Goal: Task Accomplishment & Management: Complete application form

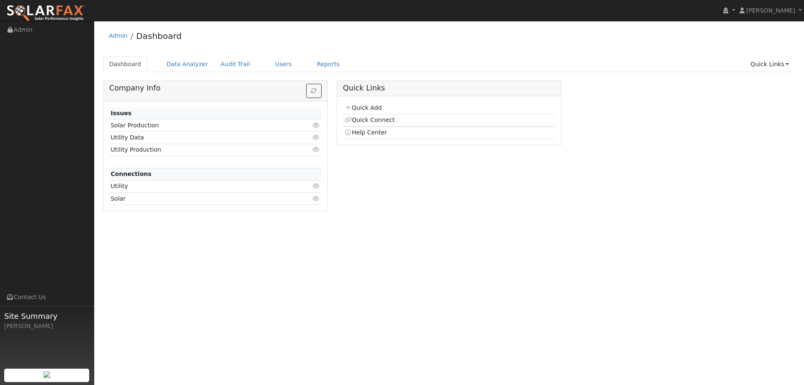
drag, startPoint x: 368, startPoint y: 97, endPoint x: 368, endPoint y: 112, distance: 15.1
click at [368, 99] on div "Quick Add Quick Connect Help Center" at bounding box center [449, 120] width 224 height 49
click at [368, 112] on td "Quick Add" at bounding box center [449, 108] width 212 height 12
click at [368, 109] on link "Quick Add" at bounding box center [362, 107] width 37 height 7
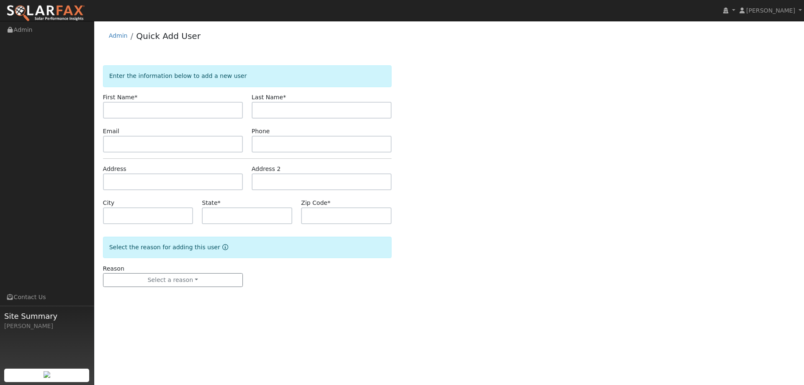
click at [180, 108] on input "text" at bounding box center [173, 110] width 140 height 17
type input "Justine"
click at [314, 113] on input "text" at bounding box center [322, 110] width 140 height 17
type input "Flanagan"
click at [193, 143] on input "text" at bounding box center [173, 144] width 140 height 17
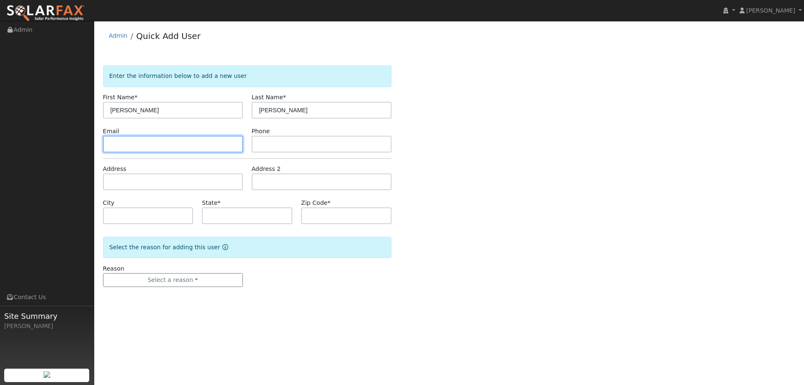
click at [221, 142] on input "text" at bounding box center [173, 144] width 140 height 17
paste input "[EMAIL_ADDRESS][DOMAIN_NAME]"
type input "[EMAIL_ADDRESS][DOMAIN_NAME]"
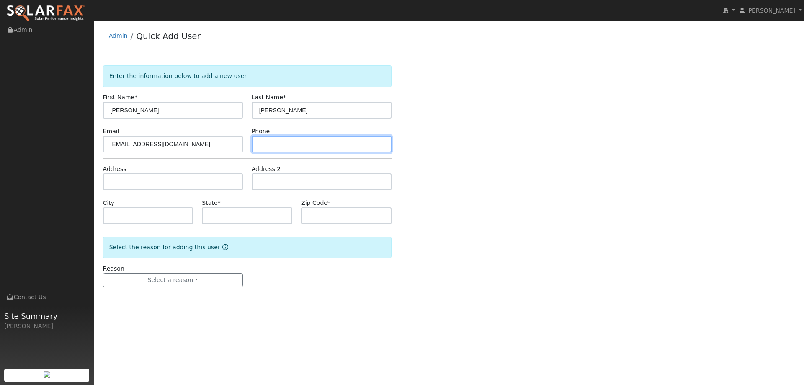
click at [285, 144] on input "text" at bounding box center [322, 144] width 140 height 17
paste input "(925) 784-9117"
type input "(925) 784-9117"
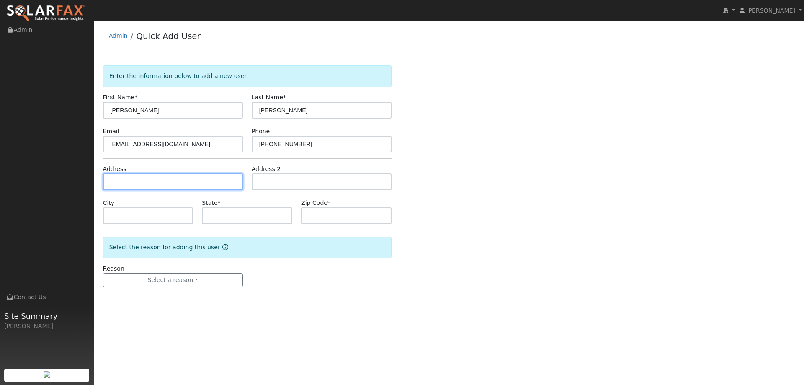
click at [229, 184] on input "text" at bounding box center [173, 181] width 140 height 17
paste input "418 Fox Oak Court"
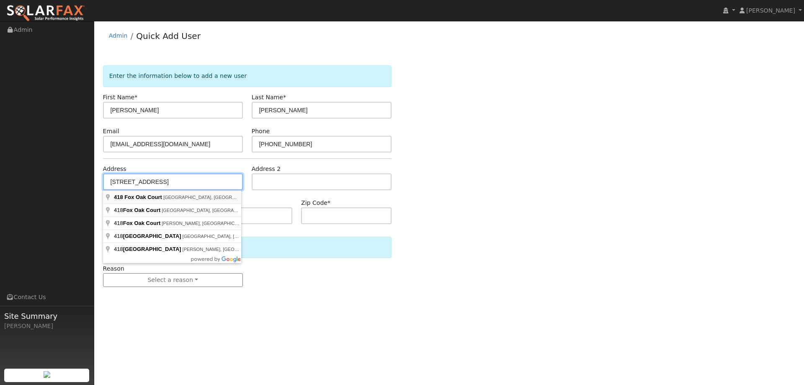
type input "418 Fox Oak Court"
type input "Vacaville"
type input "CA"
type input "95688"
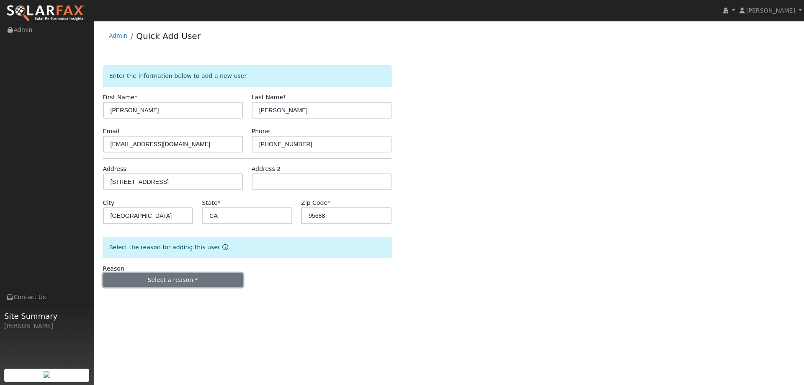
click at [215, 275] on button "Select a reason" at bounding box center [173, 280] width 140 height 14
click at [177, 294] on link "New lead" at bounding box center [149, 297] width 93 height 12
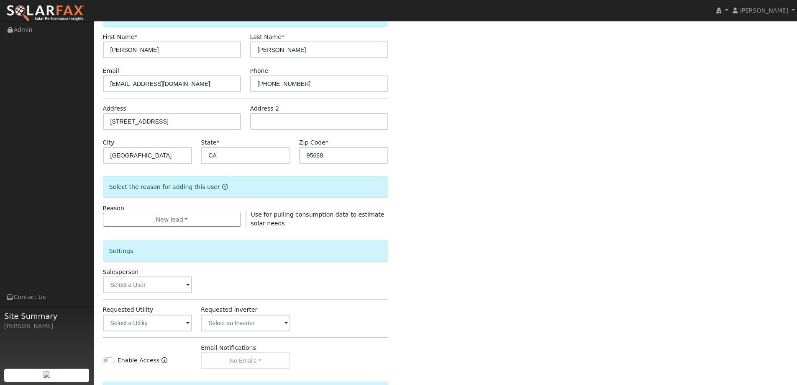
scroll to position [141, 0]
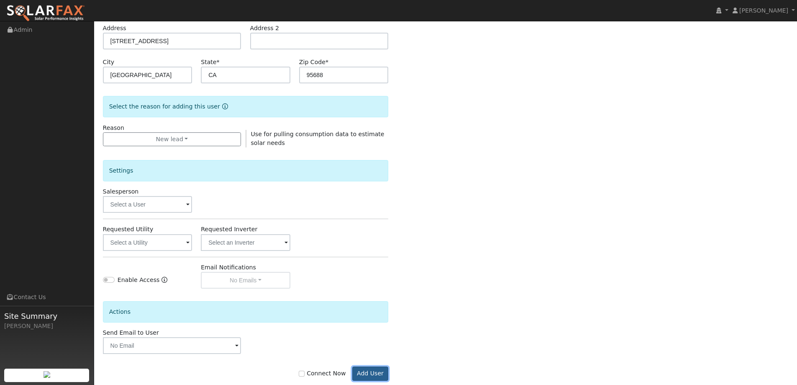
click at [377, 374] on button "Add User" at bounding box center [370, 373] width 36 height 14
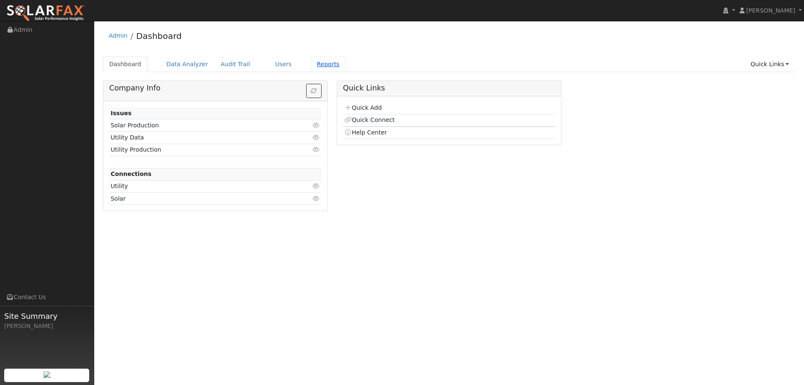
click at [311, 57] on link "Reports" at bounding box center [328, 64] width 35 height 15
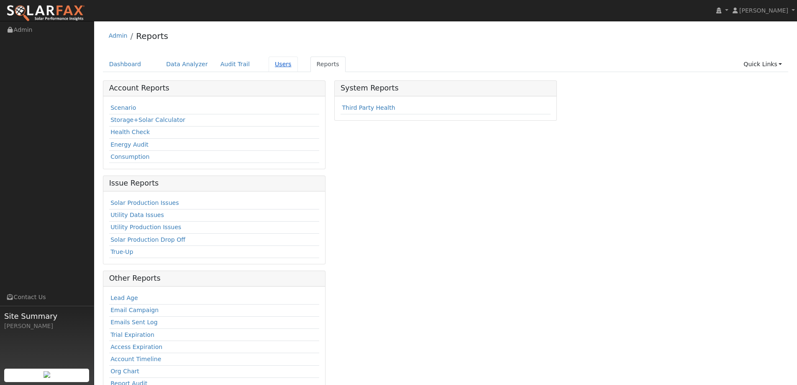
click at [272, 63] on link "Users" at bounding box center [283, 64] width 29 height 15
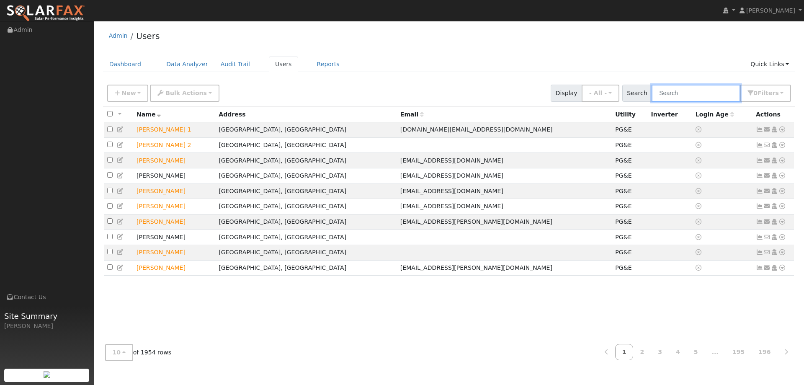
click at [674, 92] on input "text" at bounding box center [695, 93] width 89 height 17
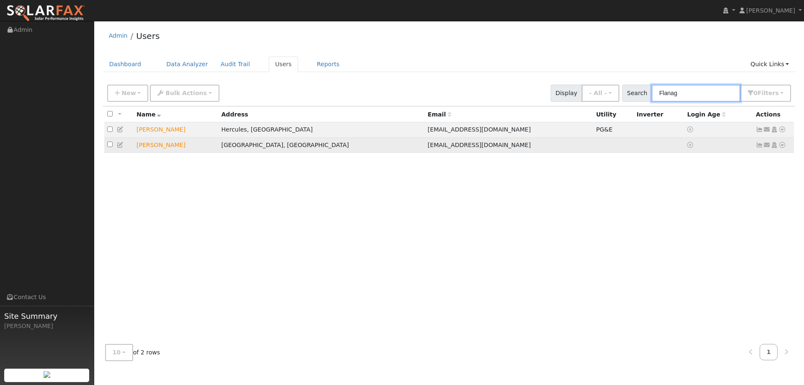
type input "Flanag"
click at [785, 147] on icon at bounding box center [782, 145] width 8 height 6
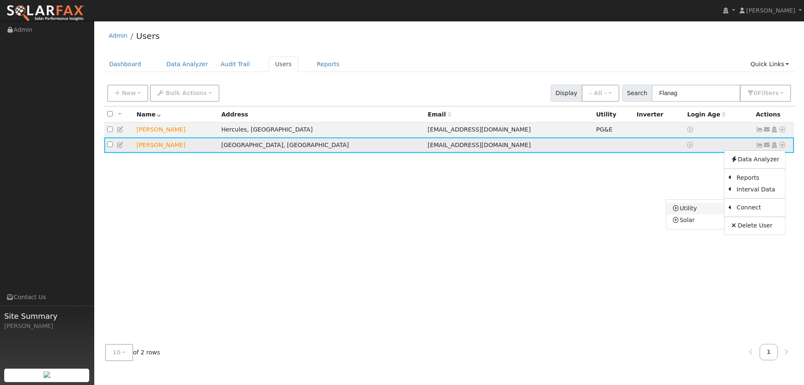
click at [704, 214] on link "Utility" at bounding box center [695, 209] width 58 height 12
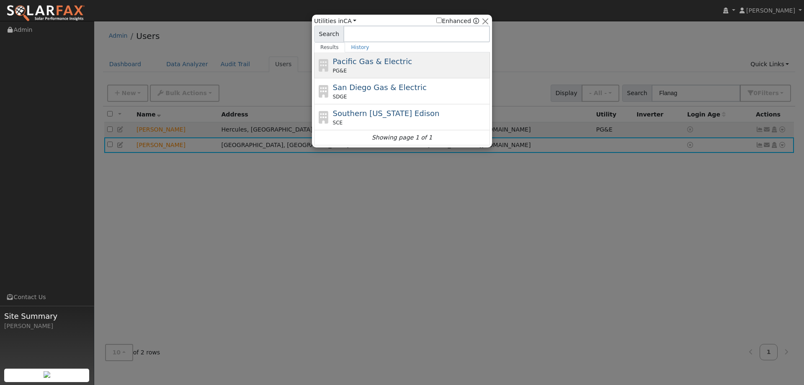
click at [394, 69] on div "PG&E" at bounding box center [410, 71] width 155 height 8
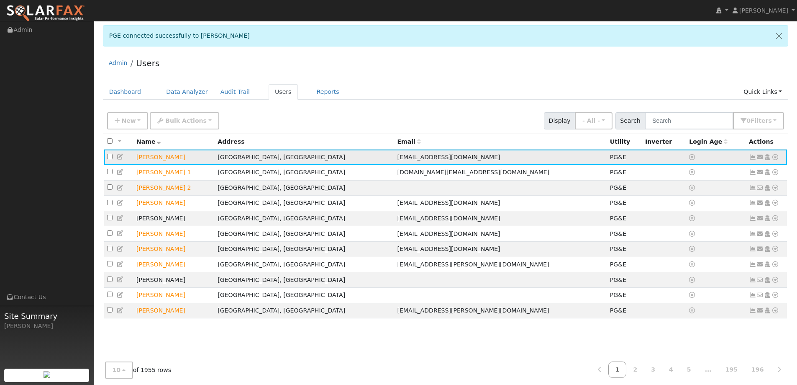
click at [776, 157] on icon at bounding box center [776, 157] width 8 height 6
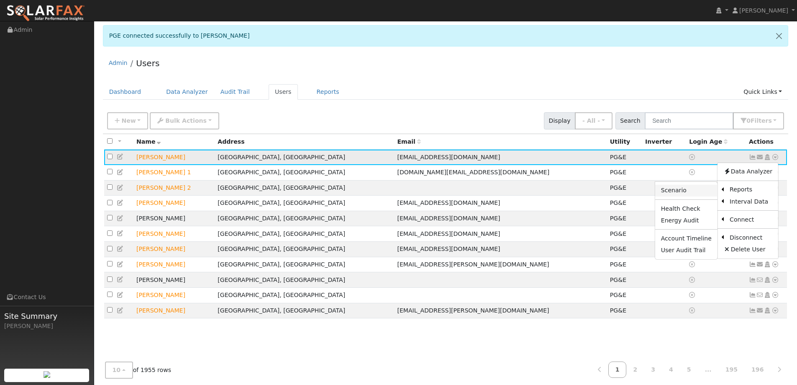
click at [711, 195] on link "Scenario" at bounding box center [687, 191] width 62 height 12
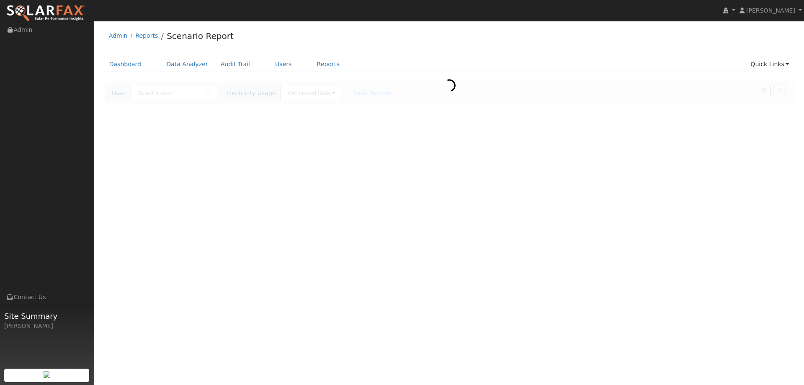
type input "[PERSON_NAME]"
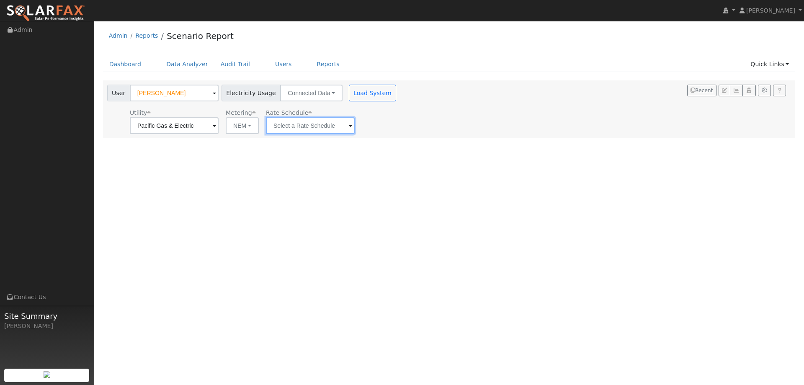
click at [330, 129] on input "text" at bounding box center [310, 125] width 89 height 17
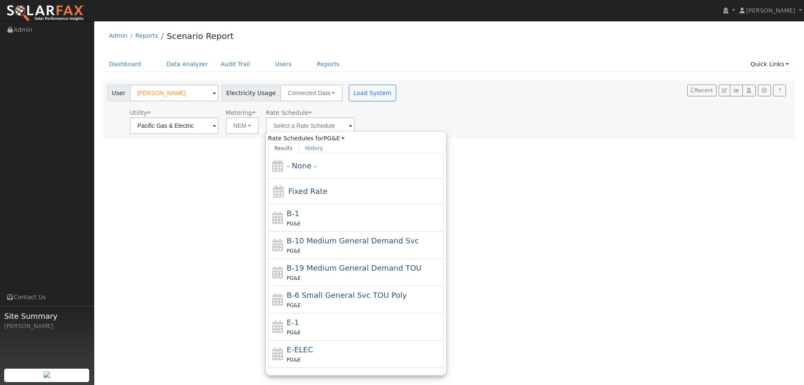
click at [329, 317] on div "E-1 PG&E" at bounding box center [356, 326] width 176 height 27
type input "E-1"
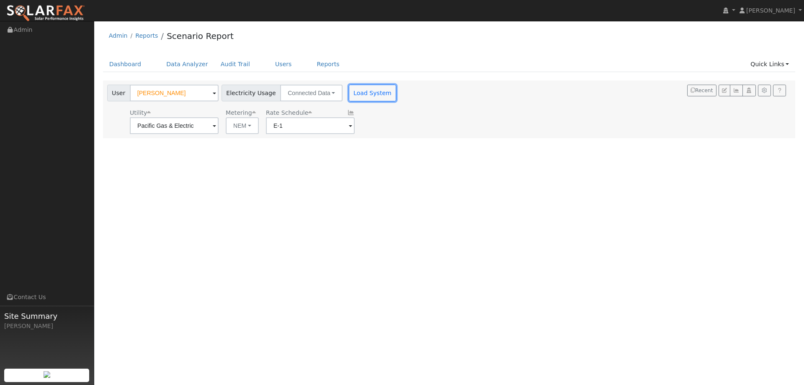
drag, startPoint x: 352, startPoint y: 101, endPoint x: 351, endPoint y: 95, distance: 5.9
click at [351, 100] on button "Load System" at bounding box center [373, 93] width 48 height 17
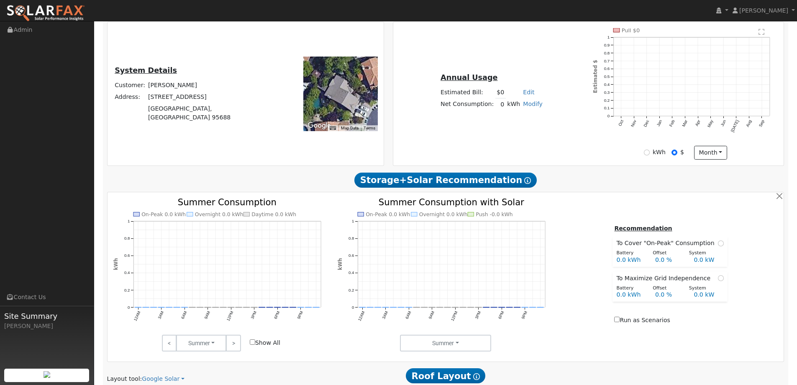
scroll to position [460, 0]
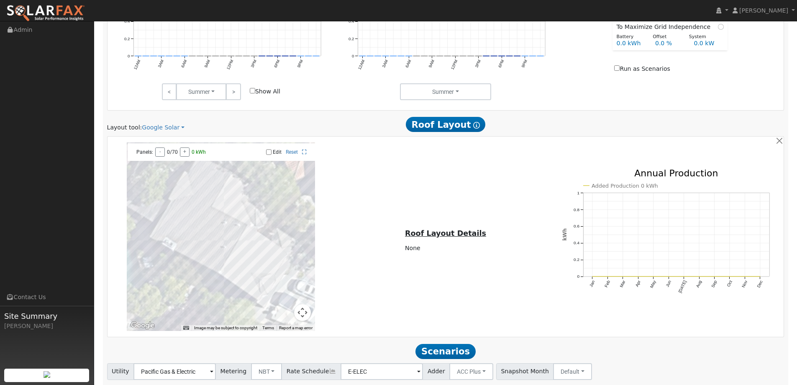
click at [160, 121] on div "Layout tool: Google Solar Google Solar Scanifly Aurora Roof Layout Show Help" at bounding box center [446, 124] width 687 height 15
click at [165, 126] on link "Google Solar" at bounding box center [163, 127] width 43 height 9
click at [170, 164] on link "Aurora" at bounding box center [169, 166] width 58 height 12
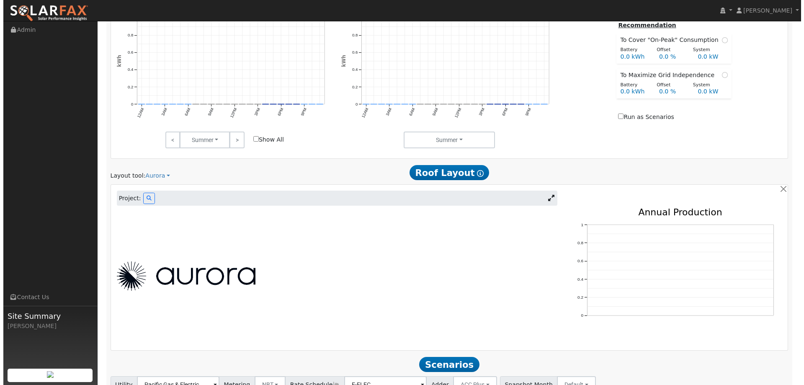
scroll to position [480, 0]
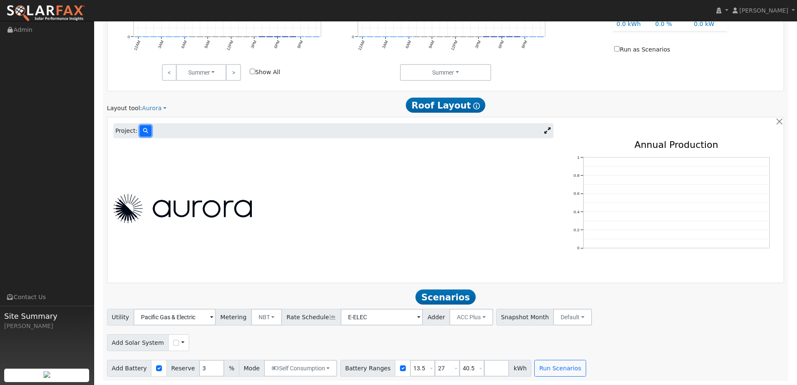
click at [145, 128] on button at bounding box center [146, 130] width 12 height 11
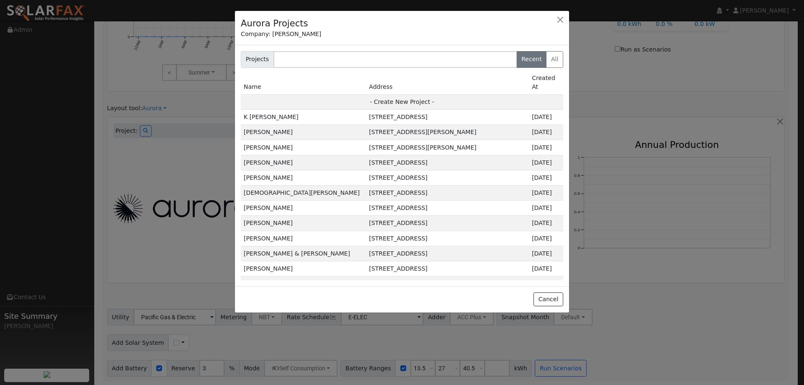
click at [363, 99] on td "- Create New Project -" at bounding box center [402, 101] width 322 height 15
type input "Justine Flanagan"
type input "418 Fox Oak Court"
type input "Vacaville"
type input "CA"
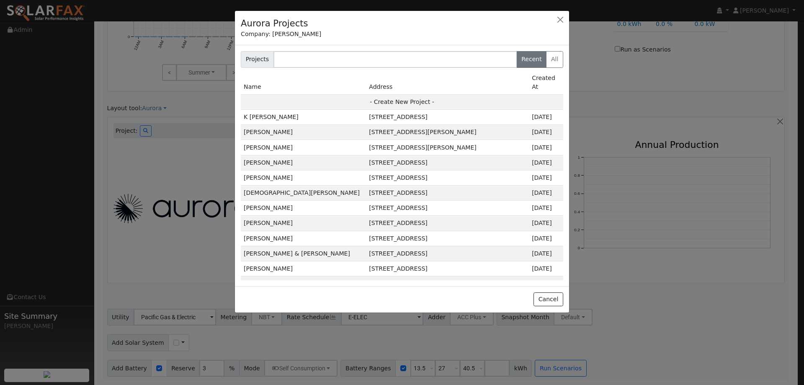
type input "95688"
type input "Design"
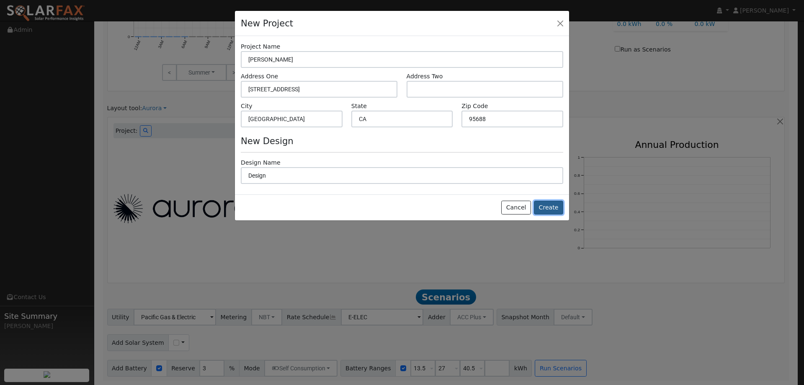
click at [548, 211] on button "Create" at bounding box center [548, 208] width 29 height 14
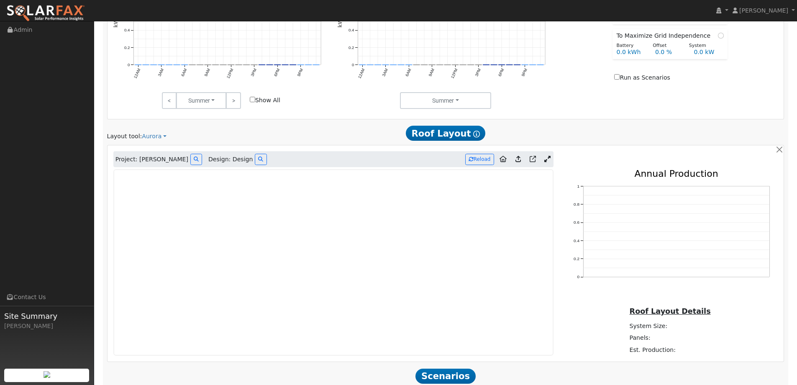
scroll to position [438, 0]
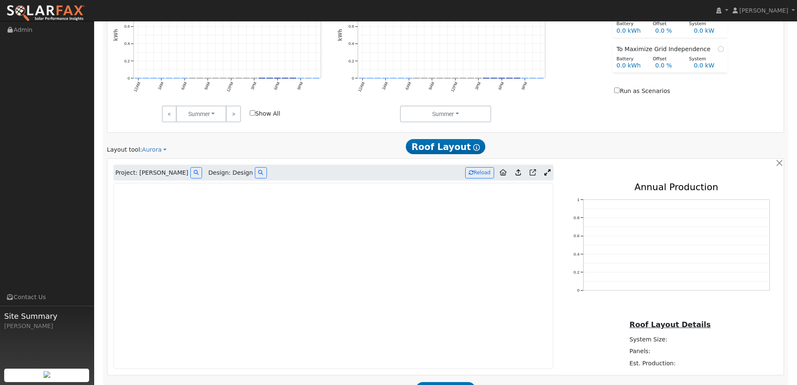
click at [69, 5] on img at bounding box center [45, 14] width 79 height 18
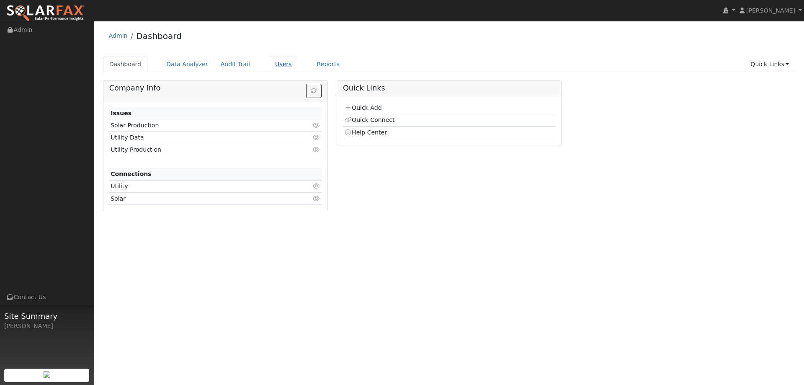
click at [281, 72] on link "Users" at bounding box center [283, 64] width 29 height 15
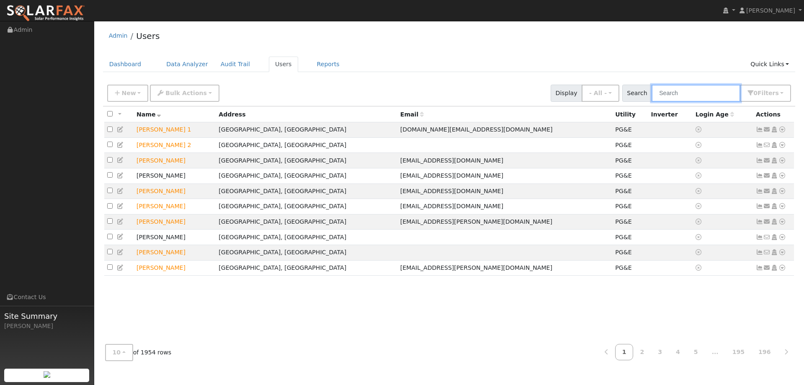
click at [666, 90] on input "text" at bounding box center [695, 93] width 89 height 17
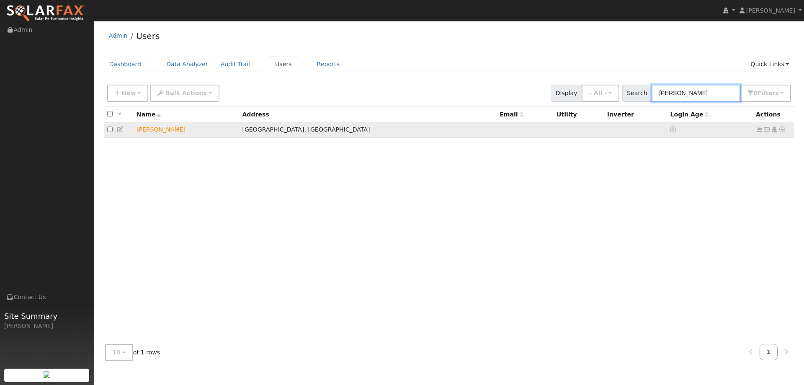
type input "[PERSON_NAME]"
click at [782, 130] on icon at bounding box center [782, 129] width 8 height 6
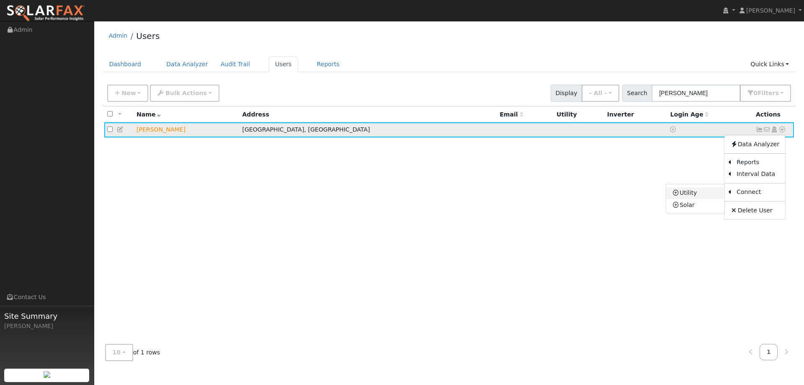
click at [697, 194] on link "Utility" at bounding box center [695, 193] width 58 height 12
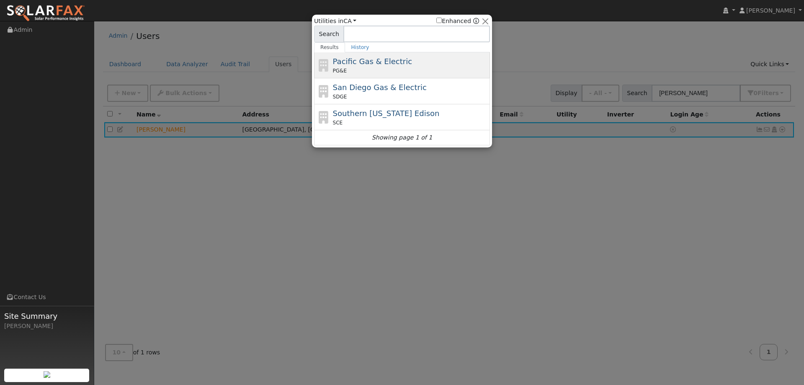
click at [376, 67] on div "Pacific Gas & Electric PG&E" at bounding box center [410, 65] width 155 height 19
